Goal: Task Accomplishment & Management: Use online tool/utility

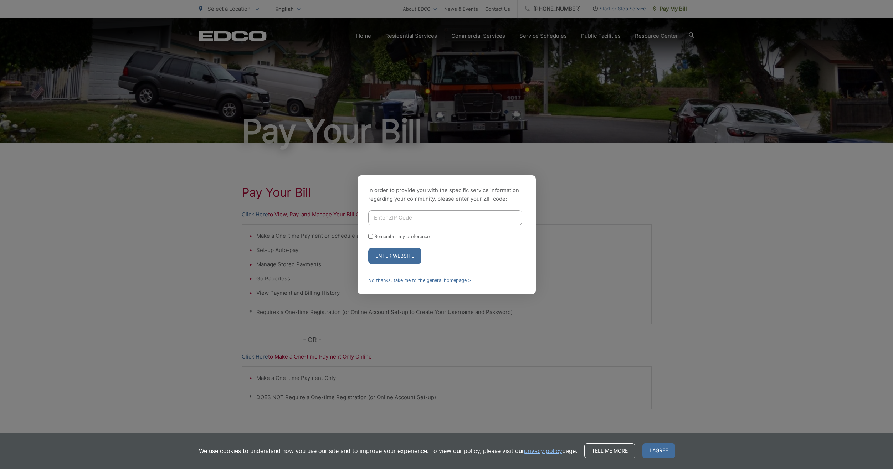
click at [421, 214] on input "Enter ZIP Code" at bounding box center [445, 217] width 154 height 15
type input "91977"
click at [399, 252] on button "Enter Website" at bounding box center [394, 256] width 53 height 16
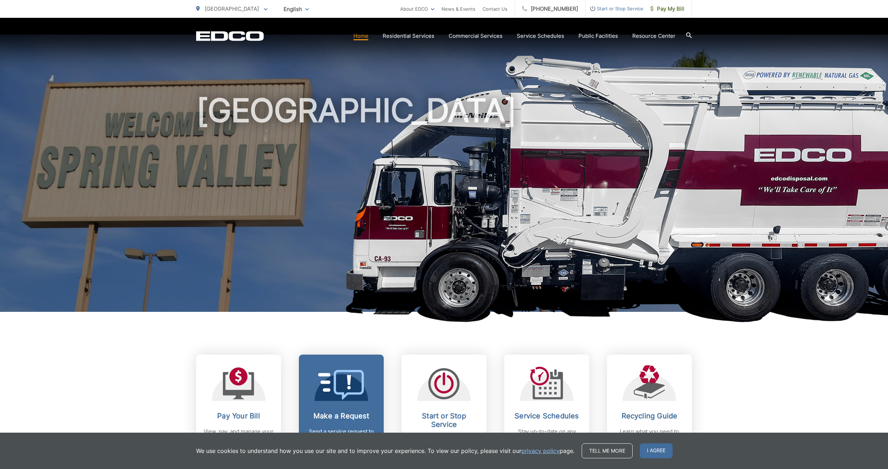
scroll to position [178, 0]
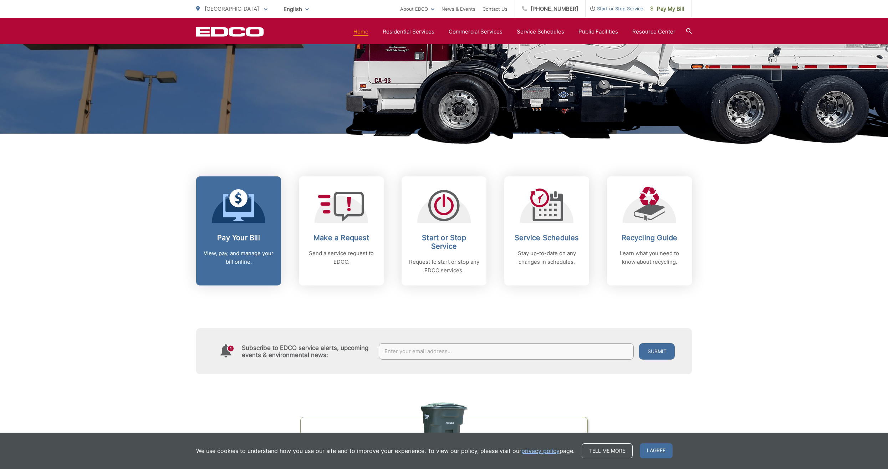
click at [229, 229] on link "Pay Your Bill View, pay, and manage your bill online." at bounding box center [238, 230] width 85 height 109
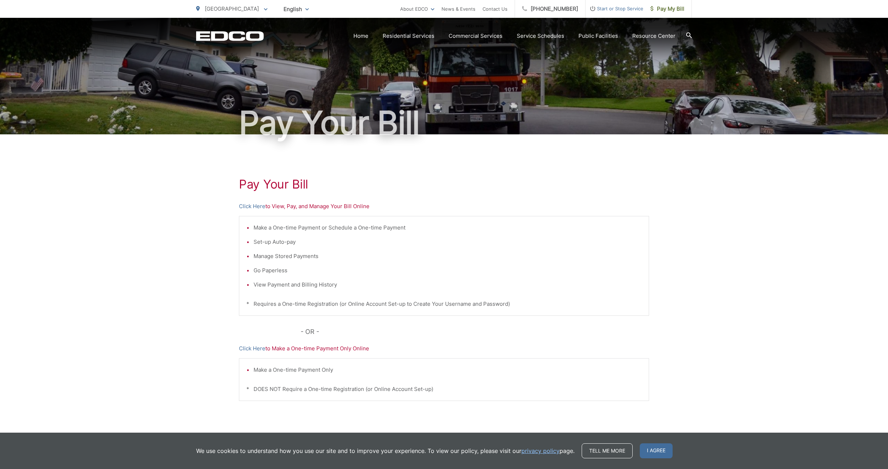
scroll to position [38, 0]
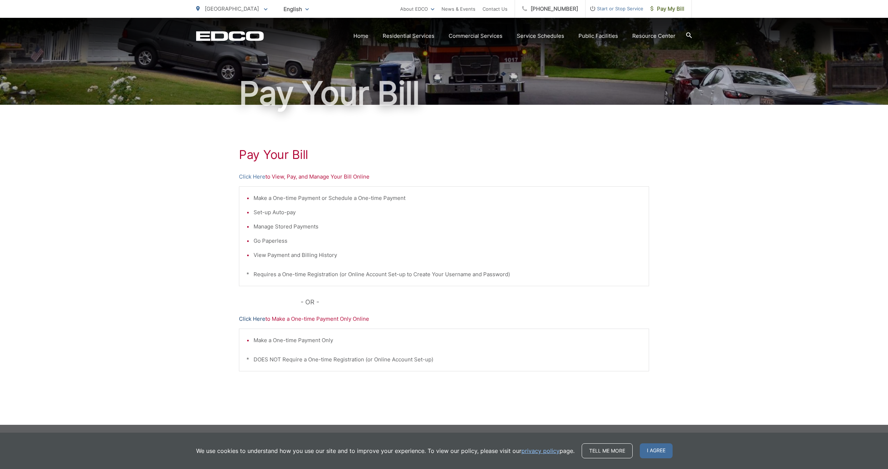
click at [247, 317] on link "Click Here" at bounding box center [252, 319] width 26 height 9
